Goal: Information Seeking & Learning: Learn about a topic

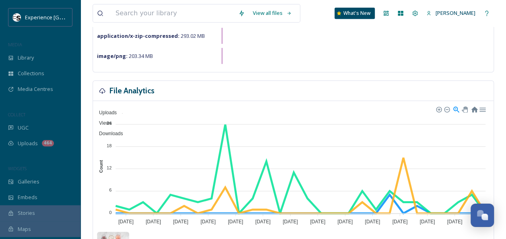
scroll to position [241, 0]
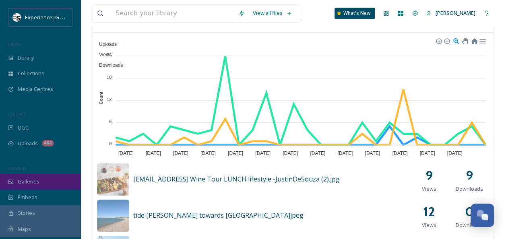
click at [35, 179] on span "Galleries" at bounding box center [29, 182] width 22 height 8
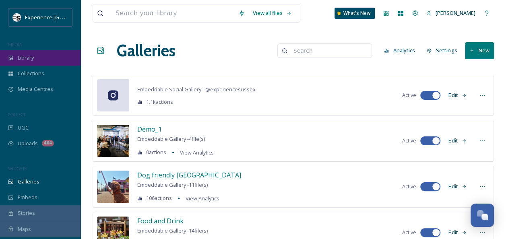
click at [28, 56] on span "Library" at bounding box center [26, 58] width 16 height 8
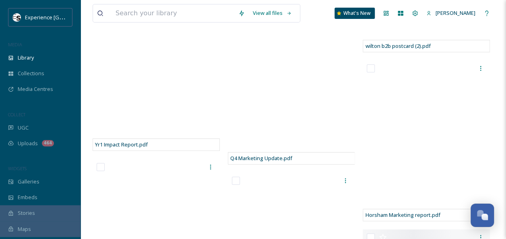
scroll to position [1408, 0]
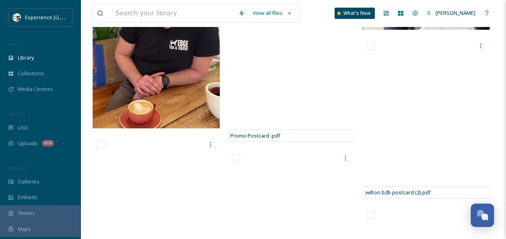
click at [34, 216] on div "Stories" at bounding box center [40, 213] width 80 height 16
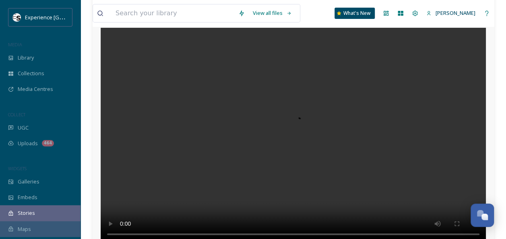
scroll to position [113, 0]
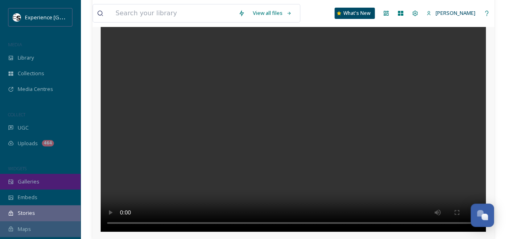
click at [46, 183] on div "Galleries" at bounding box center [40, 182] width 80 height 16
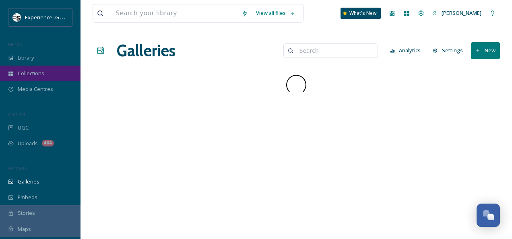
click at [47, 70] on div "Collections" at bounding box center [40, 74] width 80 height 16
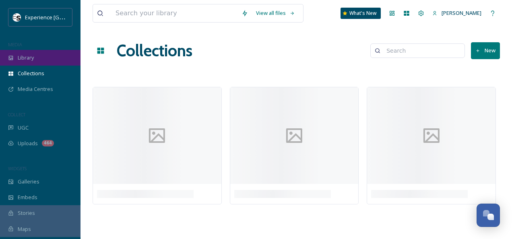
click at [13, 61] on div "Library" at bounding box center [40, 58] width 80 height 16
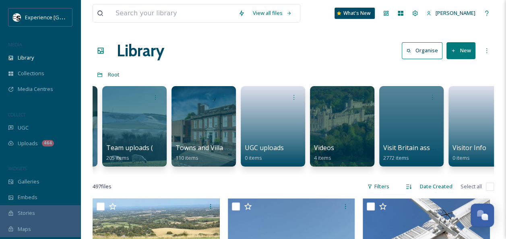
scroll to position [0, 1190]
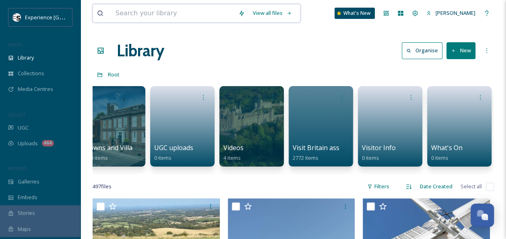
click at [173, 14] on input at bounding box center [172, 13] width 123 height 18
type input "selling [GEOGRAPHIC_DATA]"
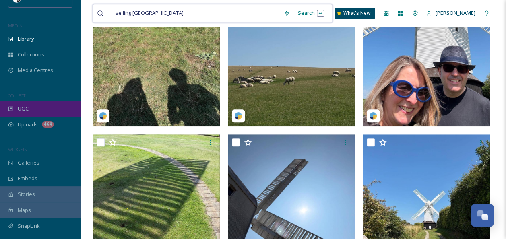
scroll to position [0, 0]
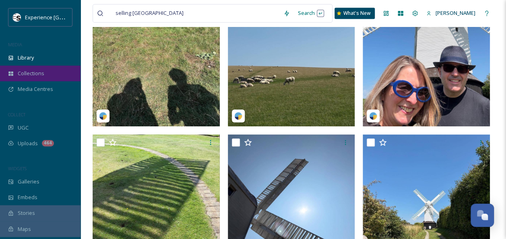
click at [42, 78] on div "Collections" at bounding box center [40, 74] width 80 height 16
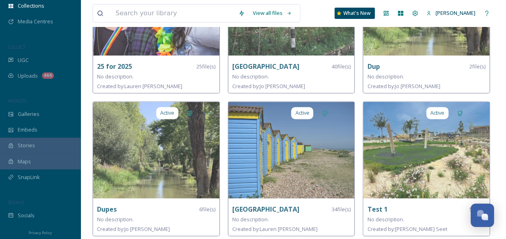
scroll to position [69, 0]
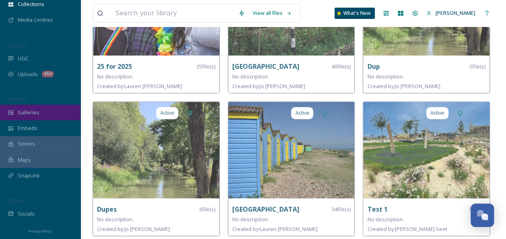
click at [49, 111] on div "Galleries" at bounding box center [40, 113] width 80 height 16
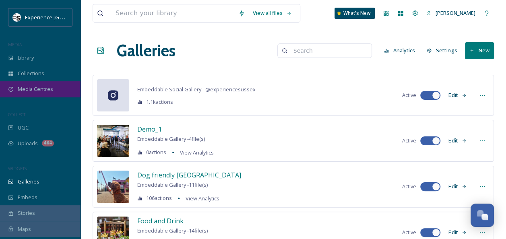
click at [48, 92] on span "Media Centres" at bounding box center [35, 89] width 35 height 8
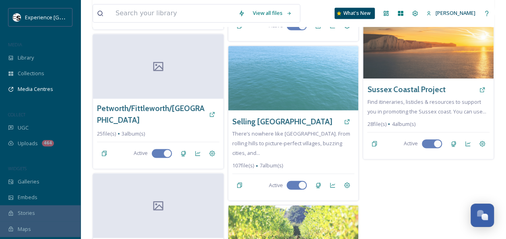
scroll to position [483, 0]
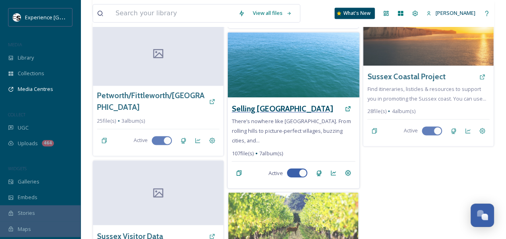
click at [259, 103] on h3 "Selling [GEOGRAPHIC_DATA]" at bounding box center [281, 109] width 101 height 12
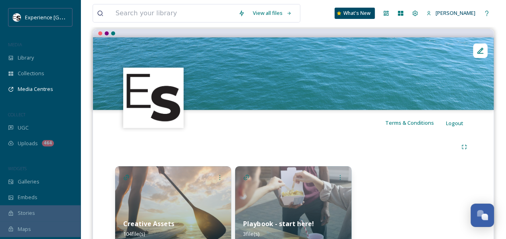
scroll to position [109, 0]
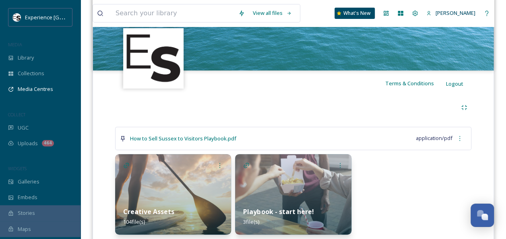
click at [167, 169] on img at bounding box center [173, 194] width 116 height 80
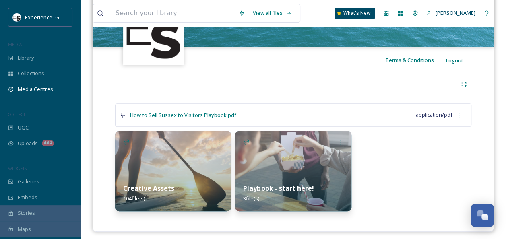
scroll to position [136, 0]
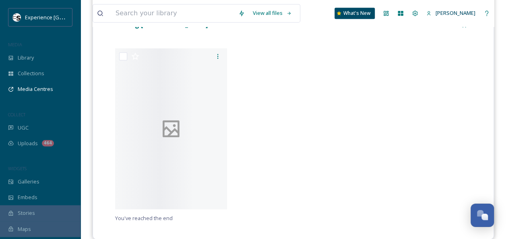
scroll to position [203, 0]
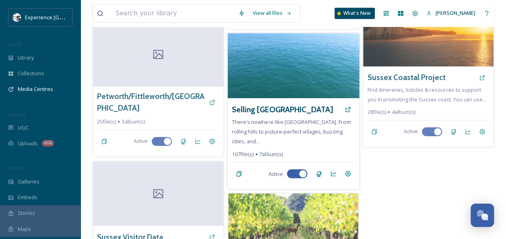
scroll to position [458, 0]
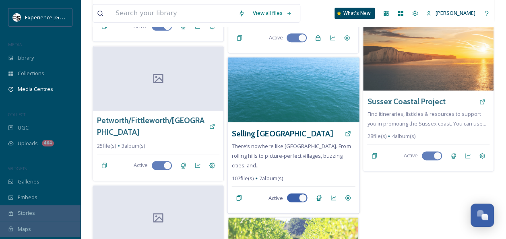
click at [274, 108] on img at bounding box center [293, 89] width 132 height 65
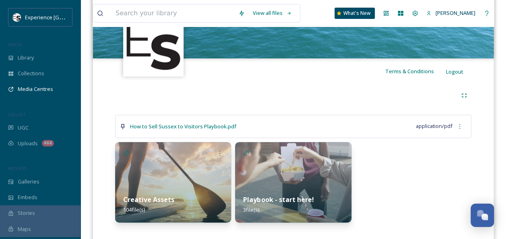
scroll to position [136, 0]
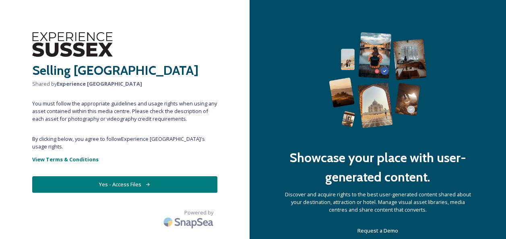
click at [161, 176] on button "Yes - Access Files" at bounding box center [124, 184] width 185 height 16
